Goal: Transaction & Acquisition: Purchase product/service

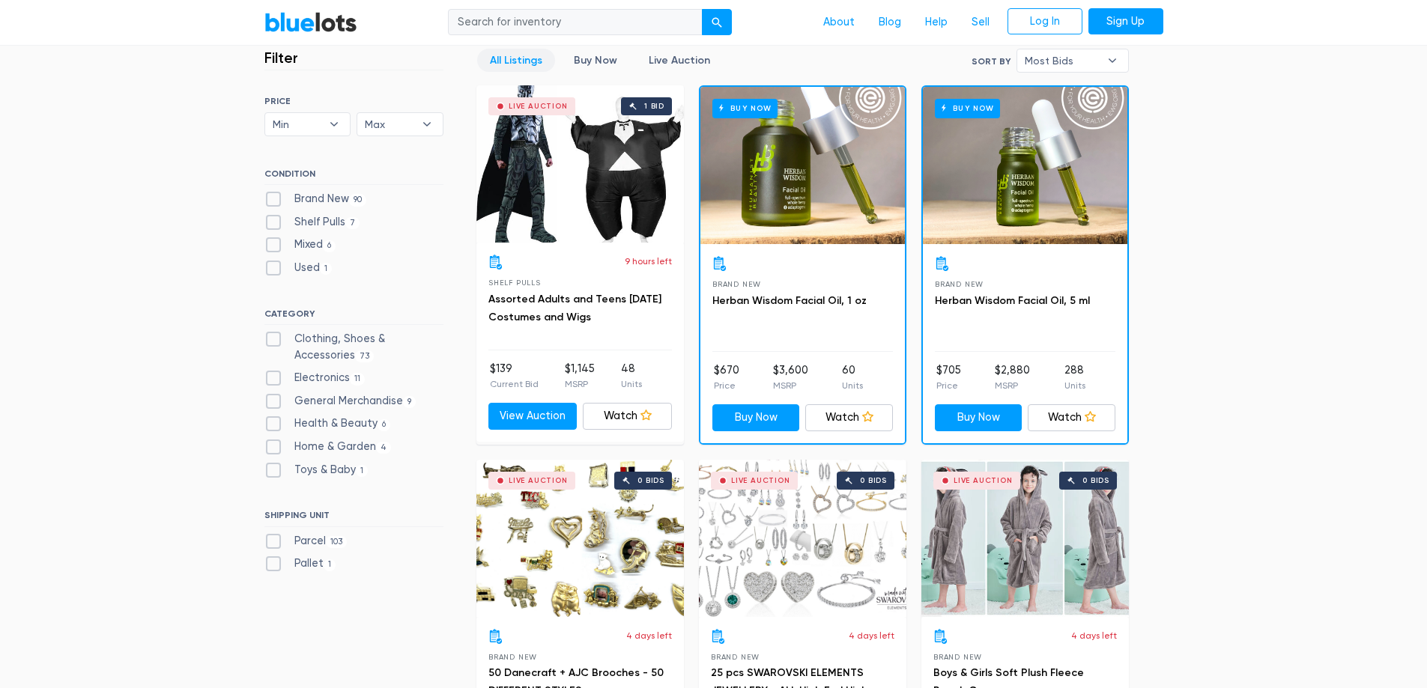
scroll to position [449, 0]
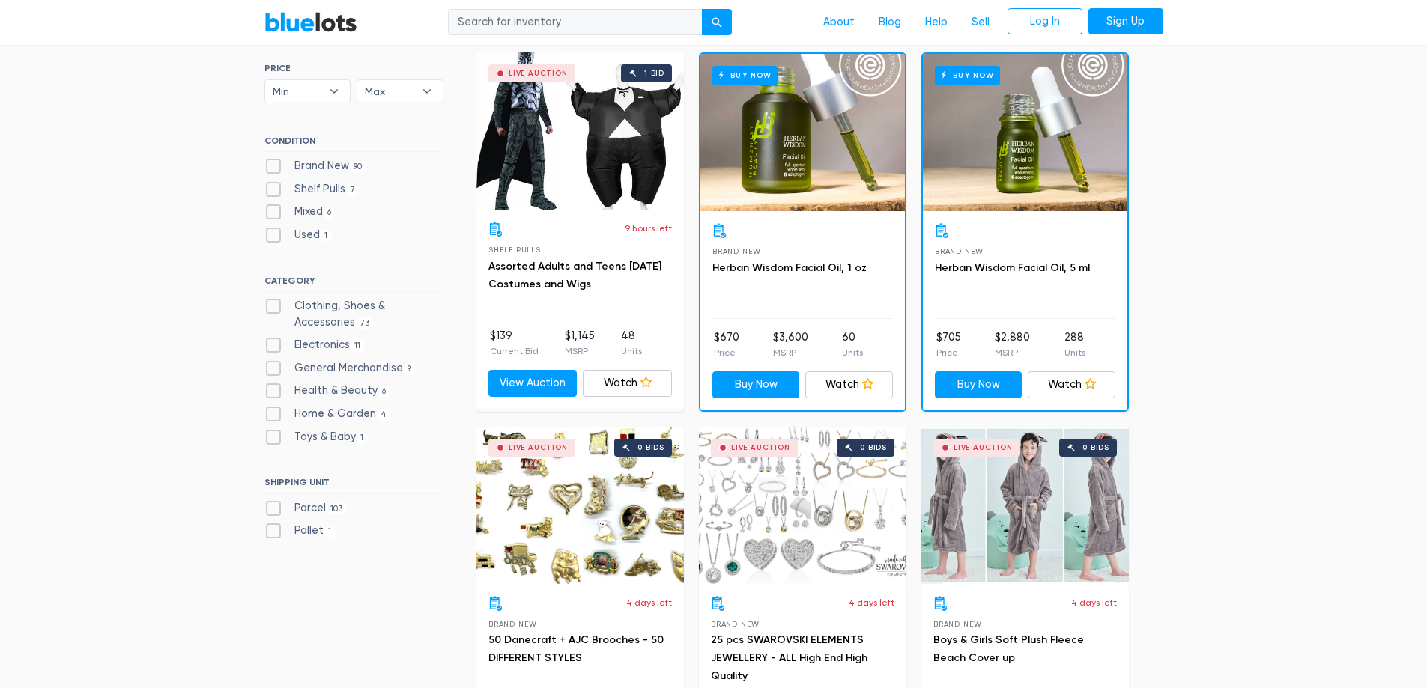
click at [264, 527] on label "Pallet 1" at bounding box center [300, 531] width 72 height 16
click at [264, 527] on input "Pallet 1" at bounding box center [269, 528] width 10 height 10
checkbox input "true"
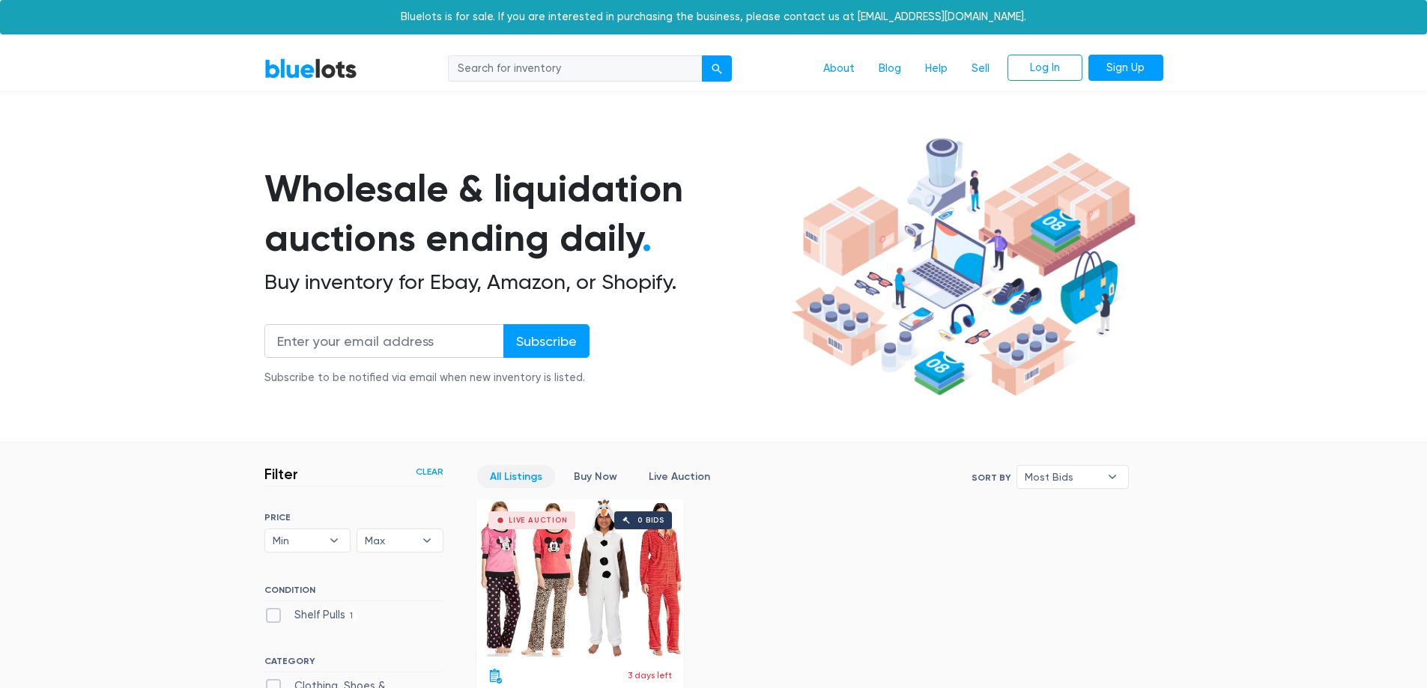
scroll to position [403, 0]
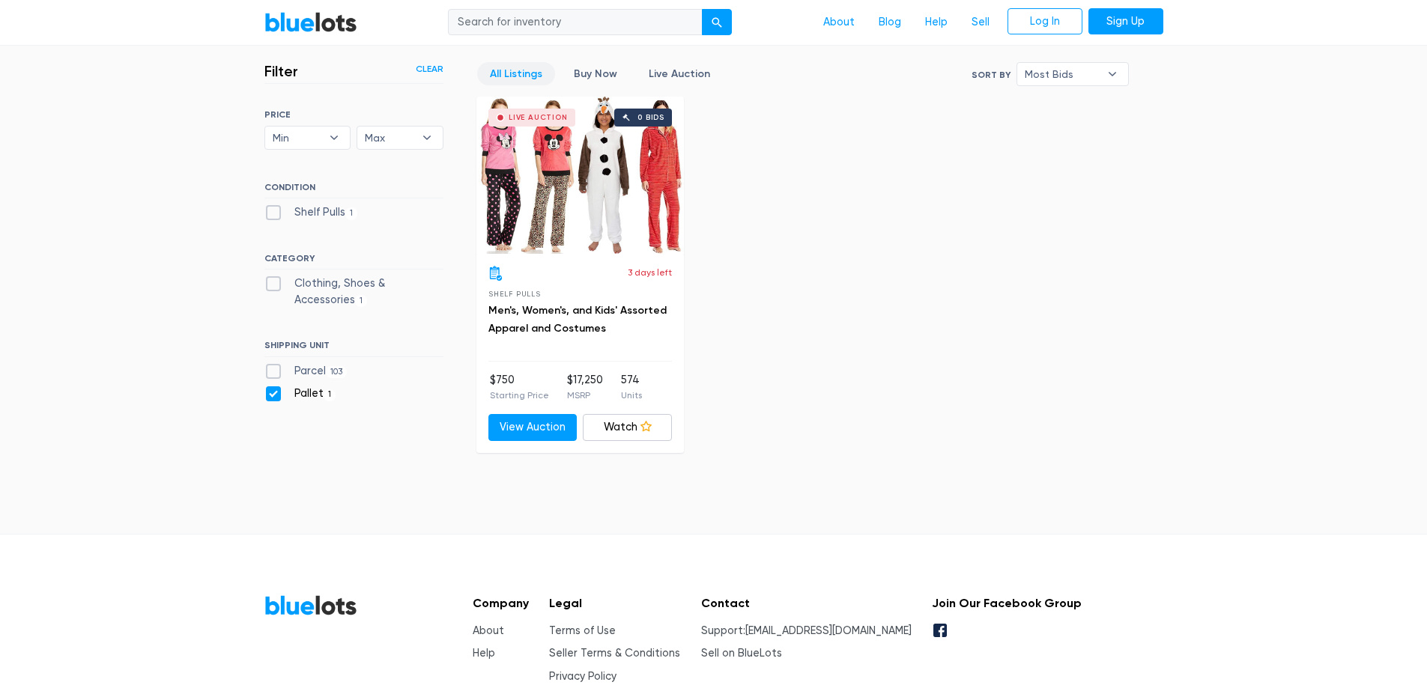
click at [269, 395] on label "Pallet 1" at bounding box center [300, 394] width 72 height 16
click at [269, 395] on input "Pallet 1" at bounding box center [269, 391] width 10 height 10
checkbox input "false"
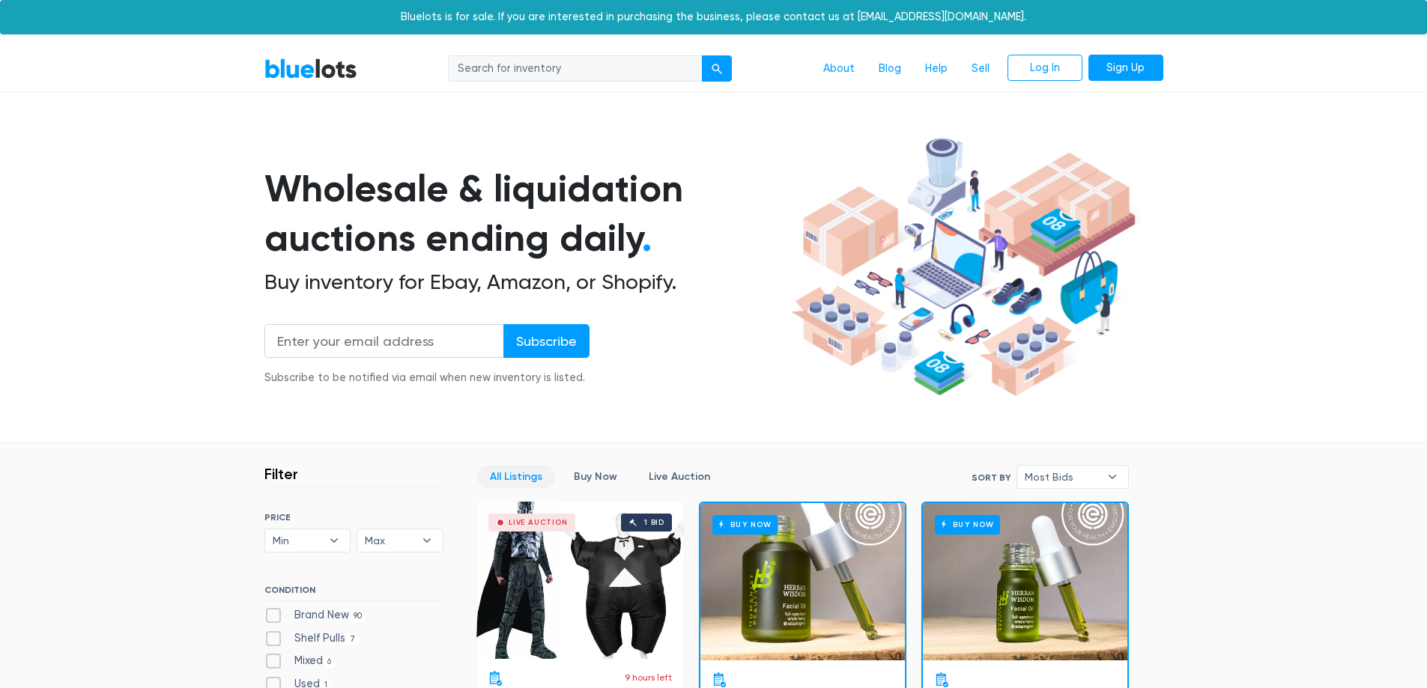
scroll to position [403, 0]
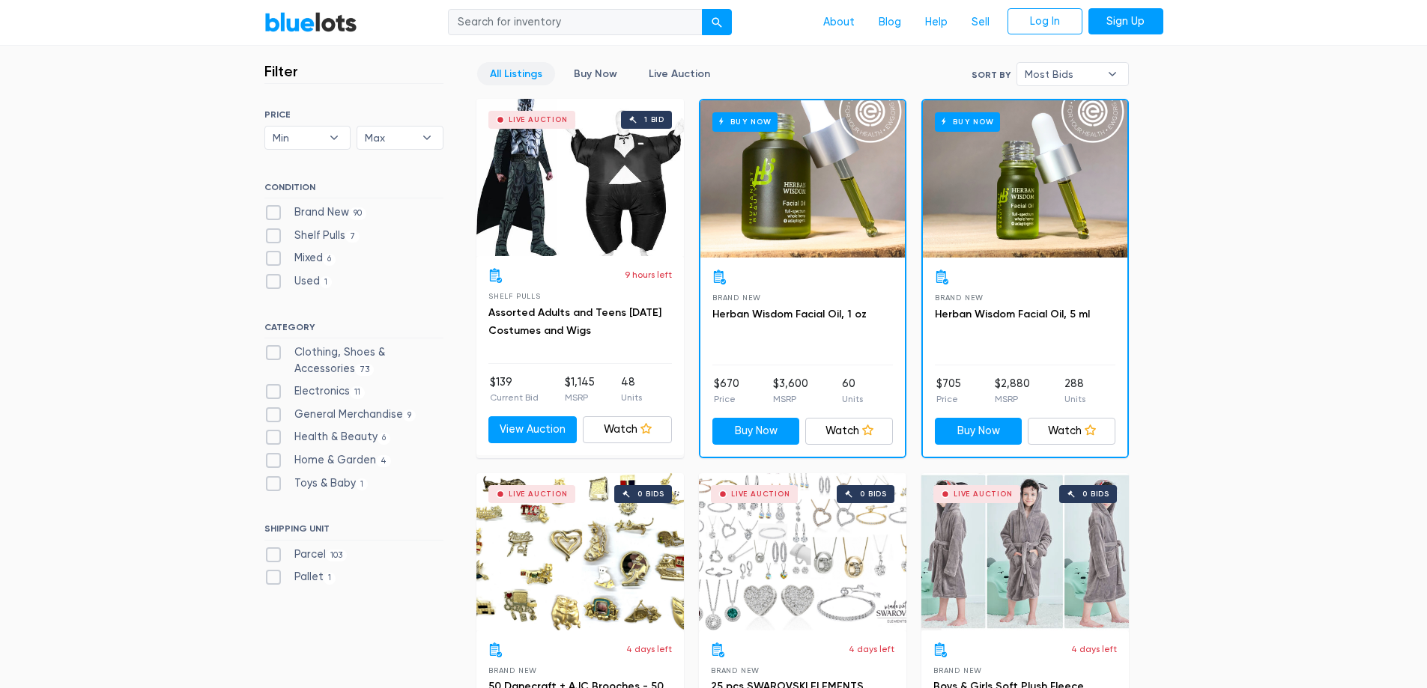
click at [279, 559] on label "Parcel 103" at bounding box center [305, 555] width 83 height 16
click at [274, 556] on input "Parcel 103" at bounding box center [269, 552] width 10 height 10
checkbox input "true"
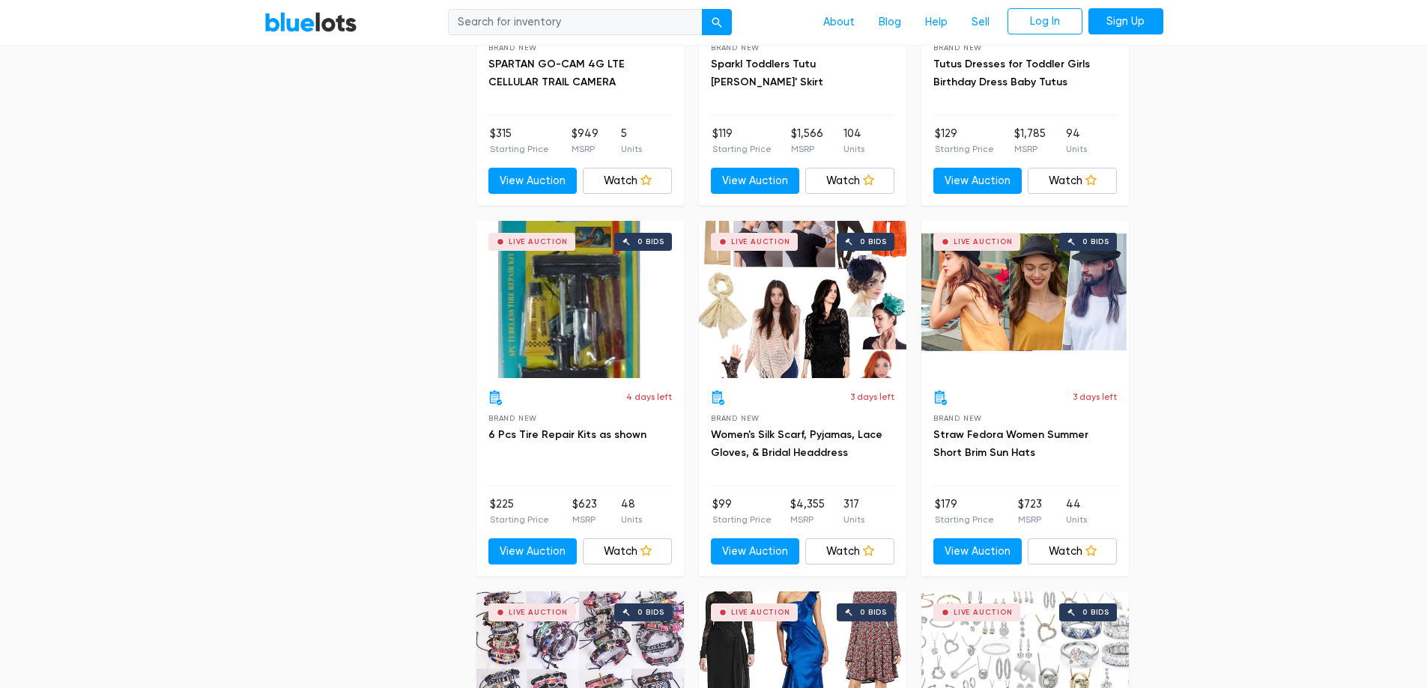
scroll to position [4372, 0]
